Goal: Check status

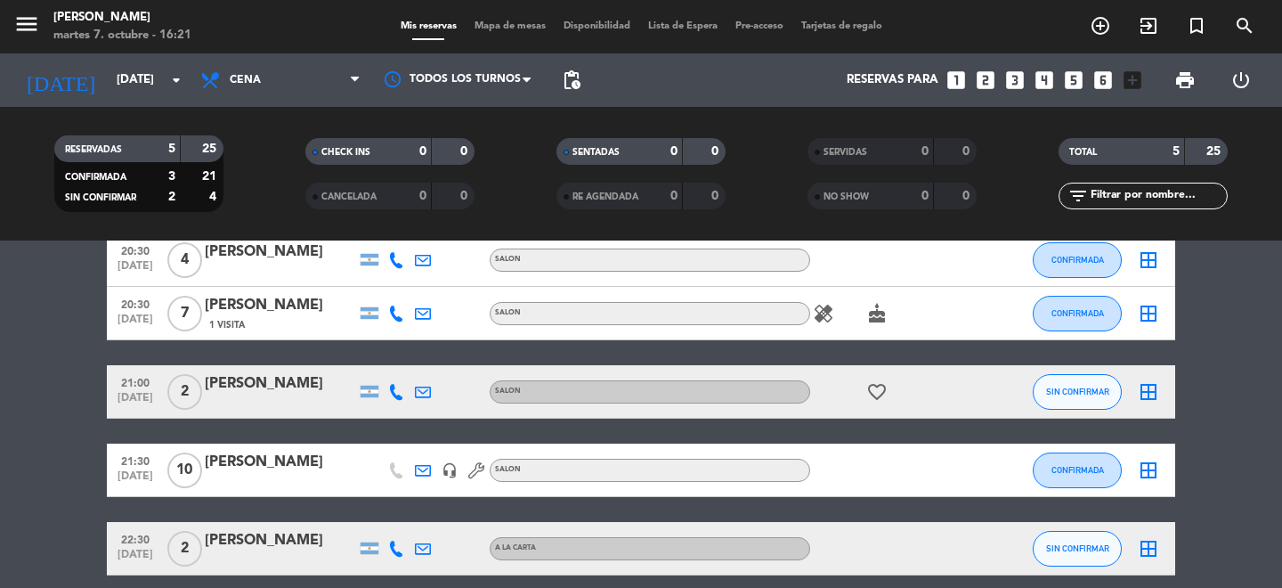
scroll to position [92, 0]
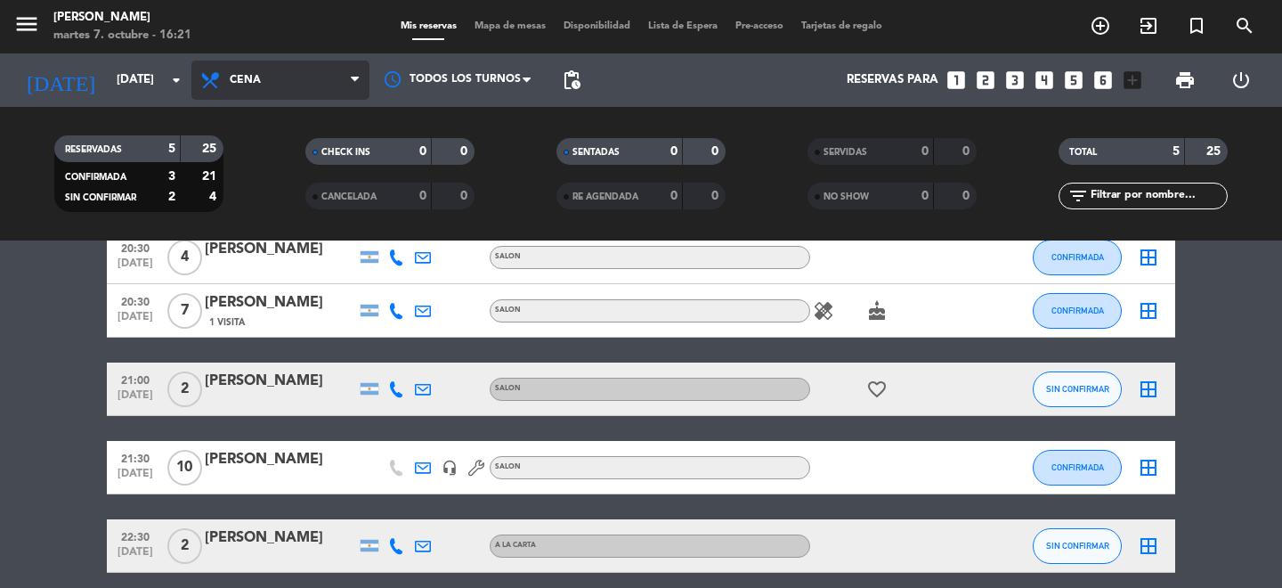
click at [293, 86] on span "Cena" at bounding box center [280, 80] width 178 height 39
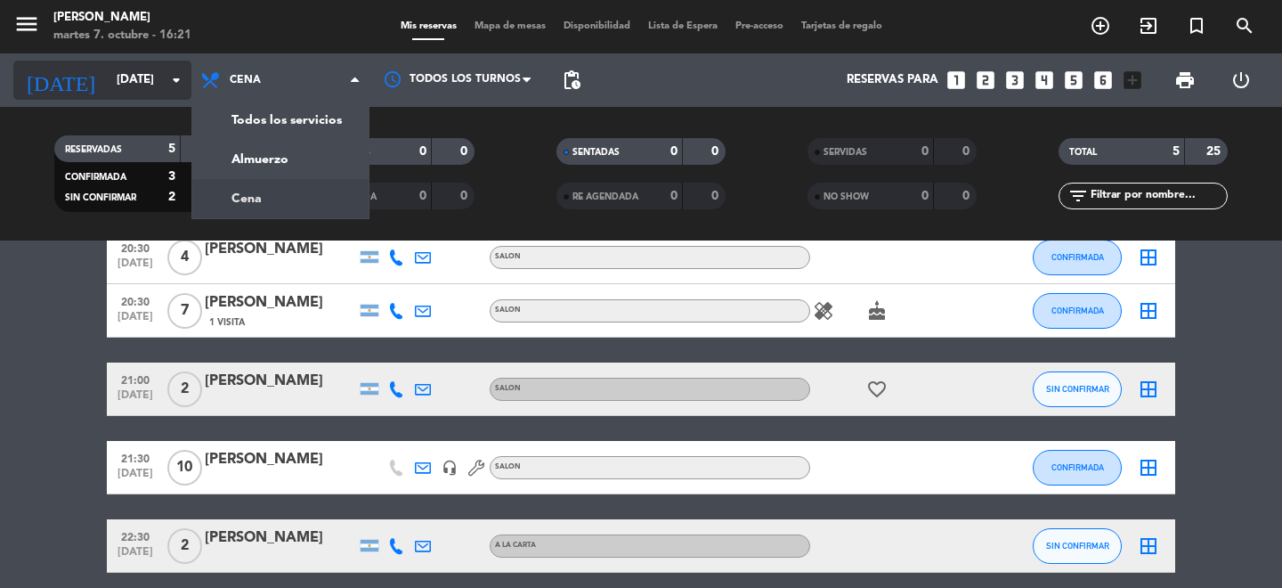
click at [182, 72] on icon "arrow_drop_down" at bounding box center [176, 79] width 21 height 21
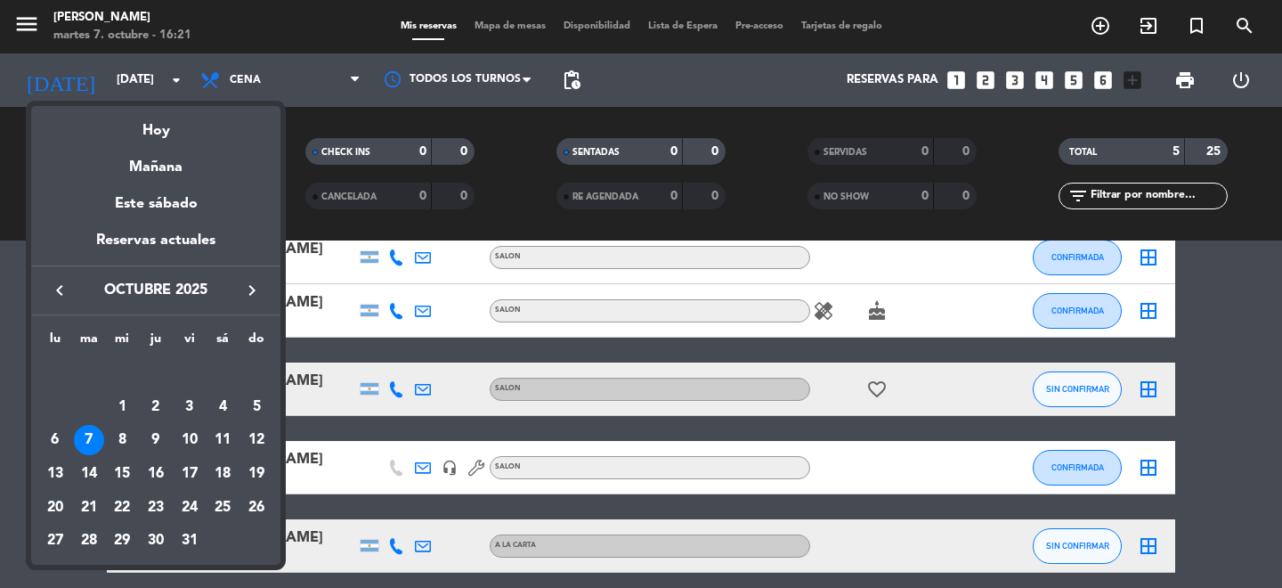
click at [12, 38] on div at bounding box center [641, 294] width 1282 height 588
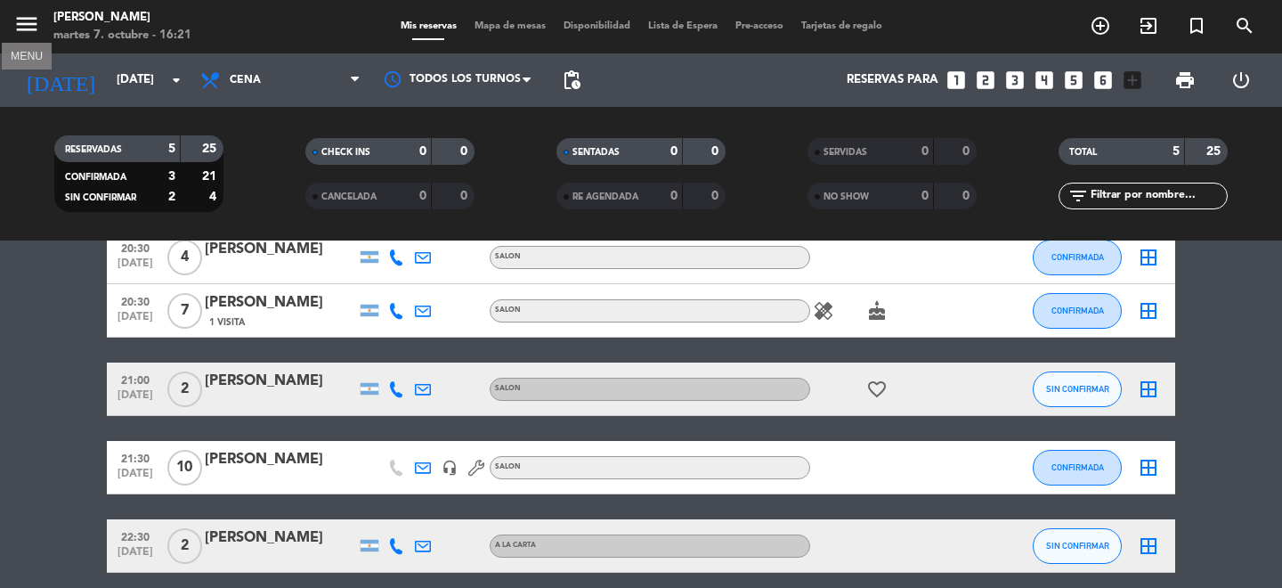
click at [22, 28] on icon "menu" at bounding box center [26, 24] width 27 height 27
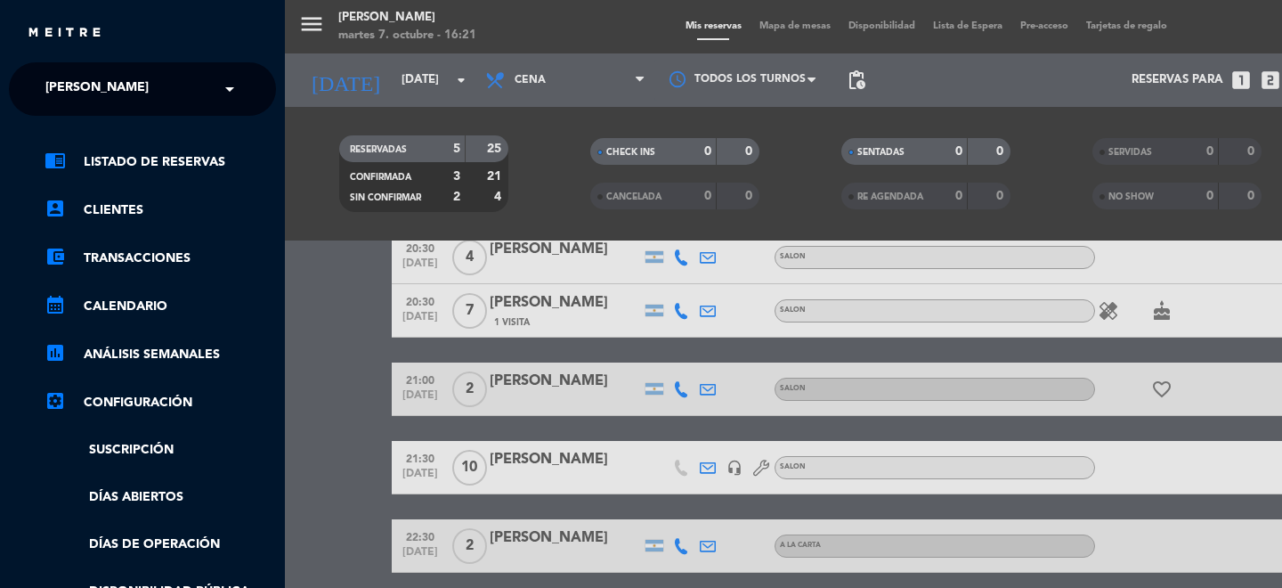
click at [147, 99] on div "× [PERSON_NAME]" at bounding box center [106, 88] width 137 height 37
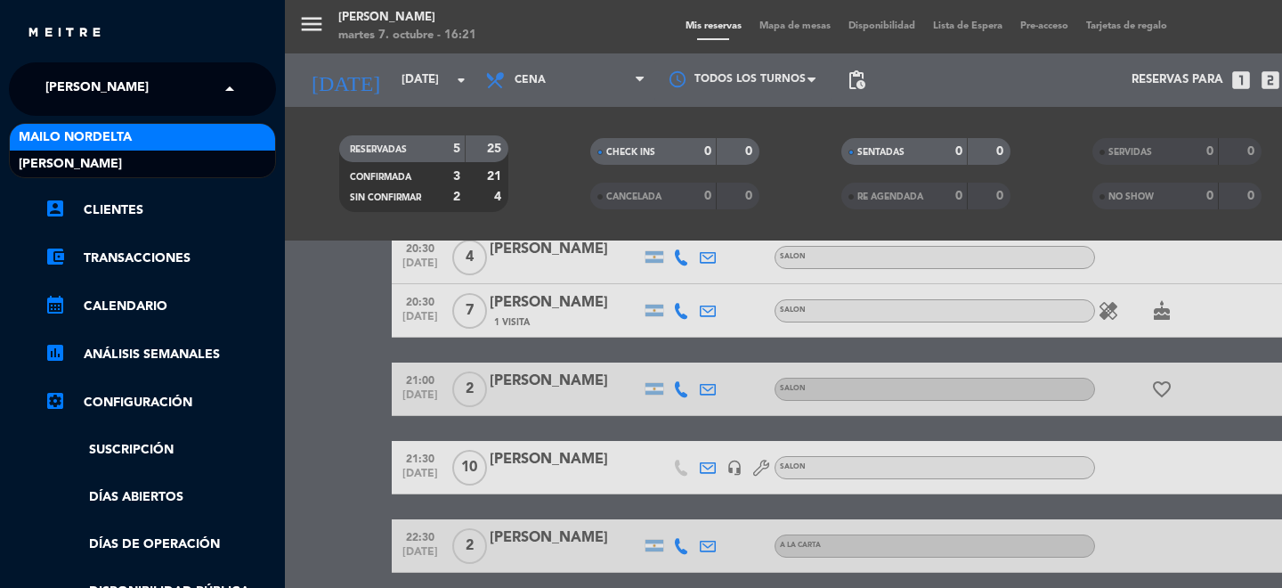
click at [149, 134] on div "Mailo Nordelta" at bounding box center [142, 137] width 265 height 27
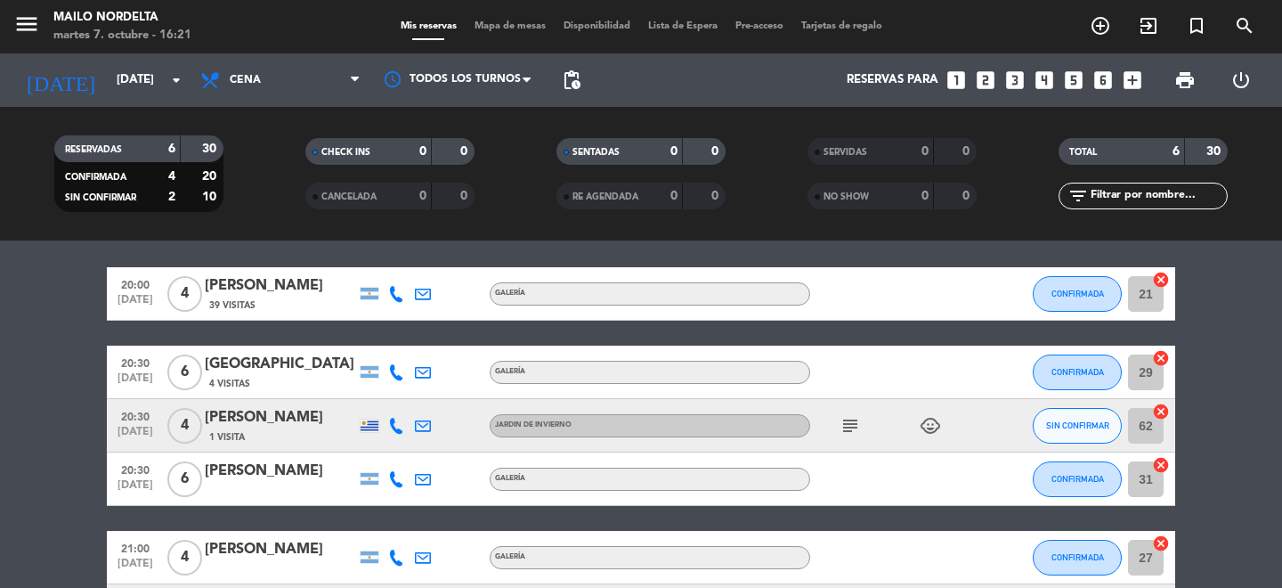
scroll to position [73, 0]
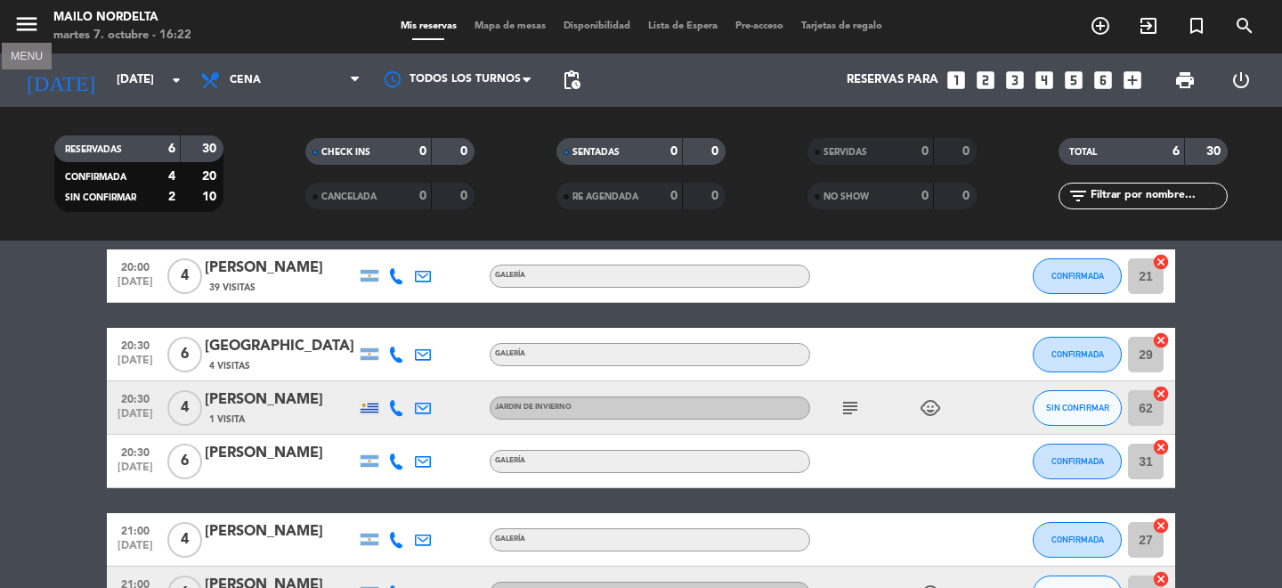
click at [32, 20] on icon "menu" at bounding box center [26, 24] width 27 height 27
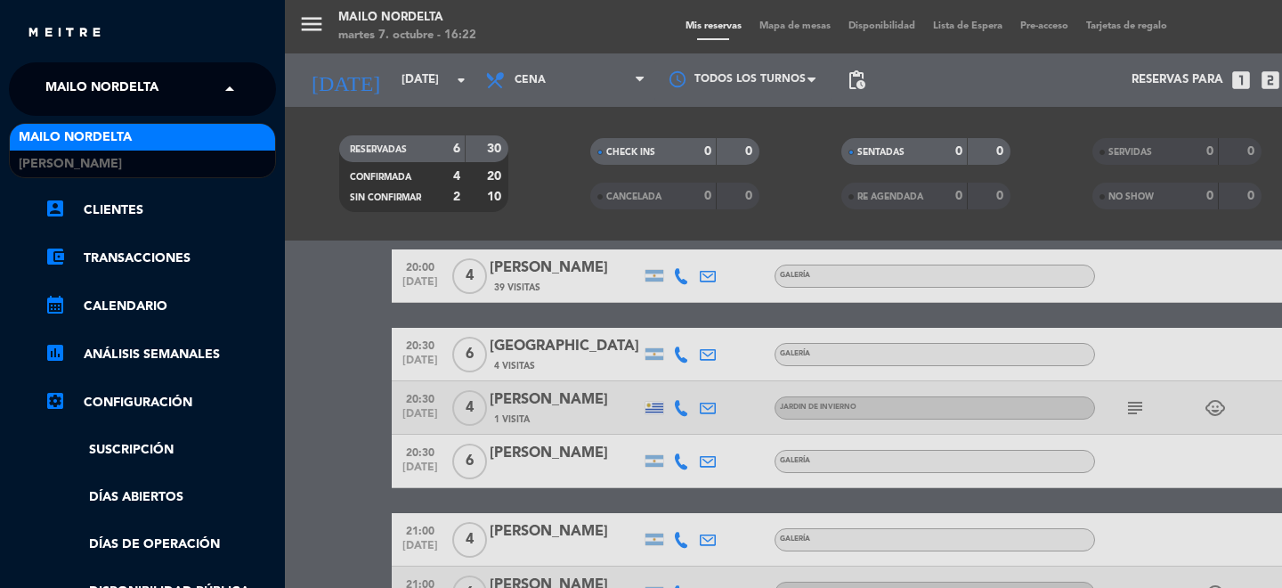
click at [121, 75] on span "Mailo Nordelta" at bounding box center [101, 88] width 113 height 37
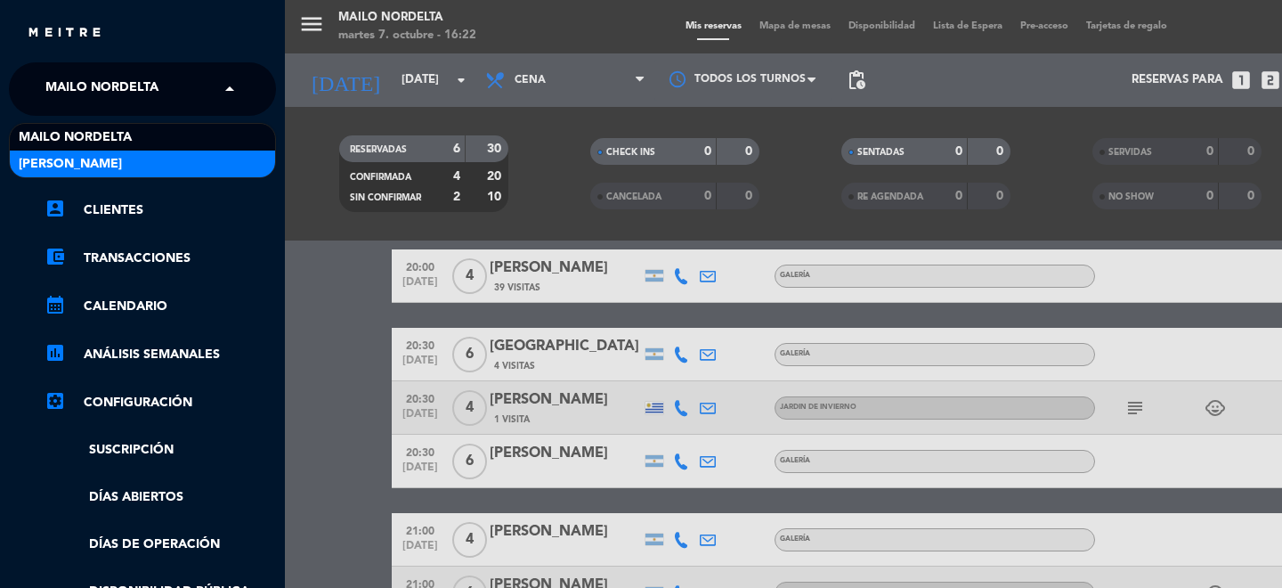
click at [140, 162] on div "[PERSON_NAME]" at bounding box center [142, 163] width 265 height 27
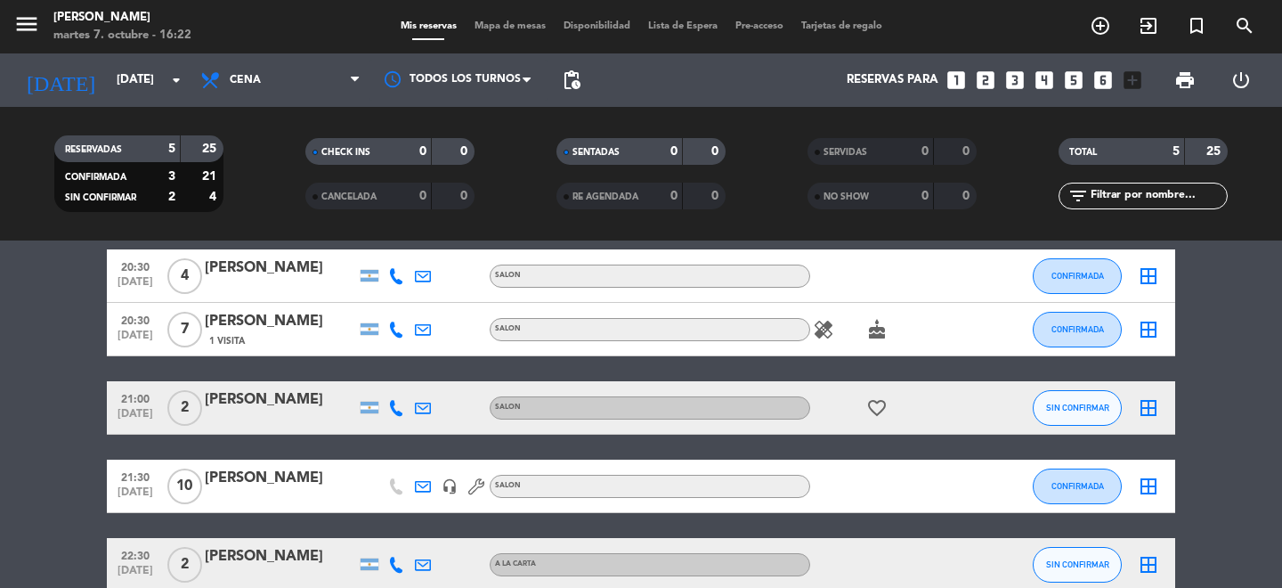
click at [285, 484] on div "[PERSON_NAME]" at bounding box center [280, 477] width 151 height 23
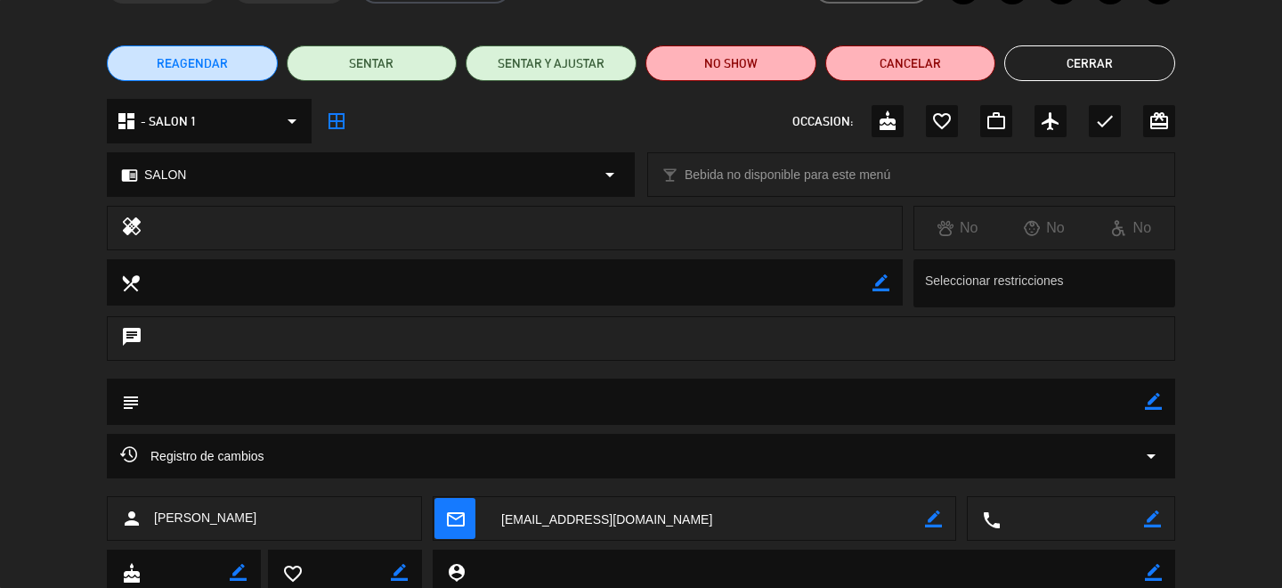
scroll to position [175, 0]
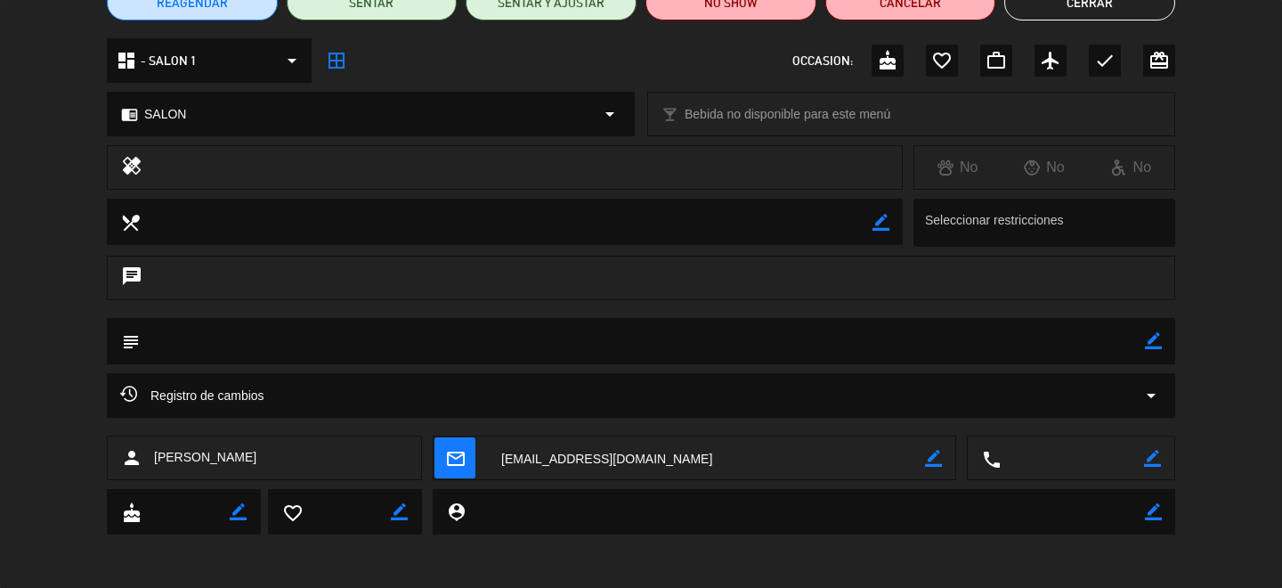
click at [253, 395] on span "Registro de cambios" at bounding box center [192, 395] width 144 height 21
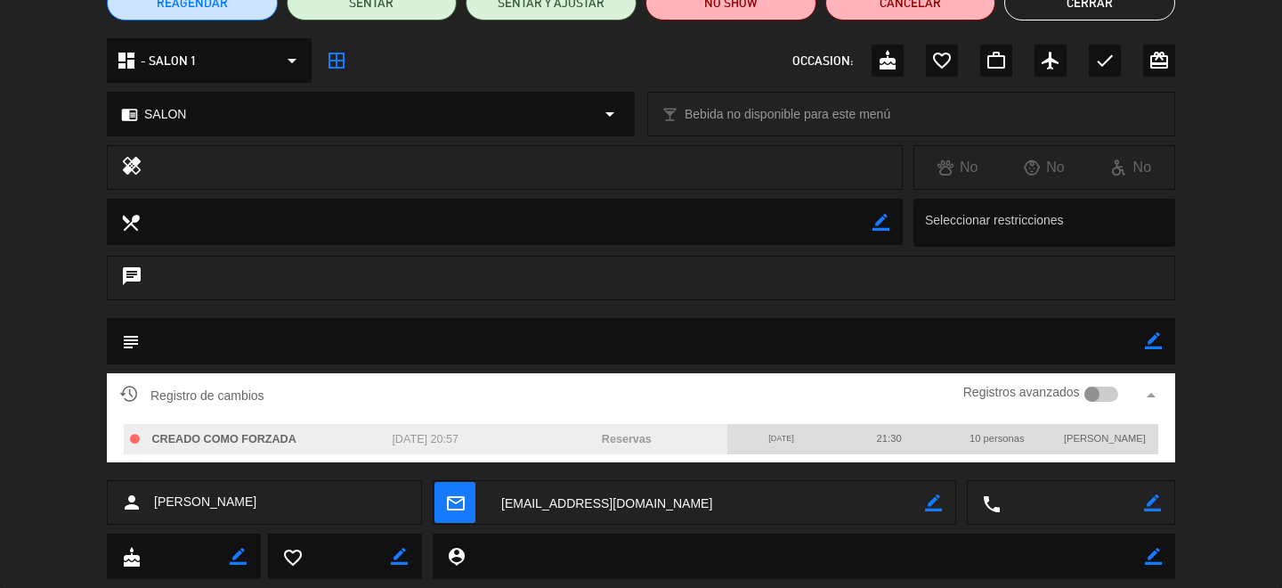
click at [1050, 10] on button "Cerrar" at bounding box center [1089, 3] width 171 height 36
